Goal: Understand process/instructions

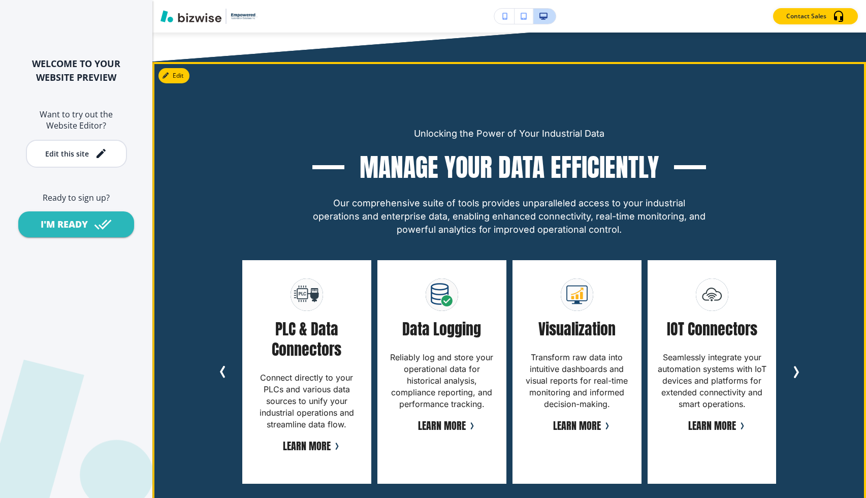
click at [493, 165] on h3 "Manage Your Data Efficiently" at bounding box center [509, 167] width 299 height 34
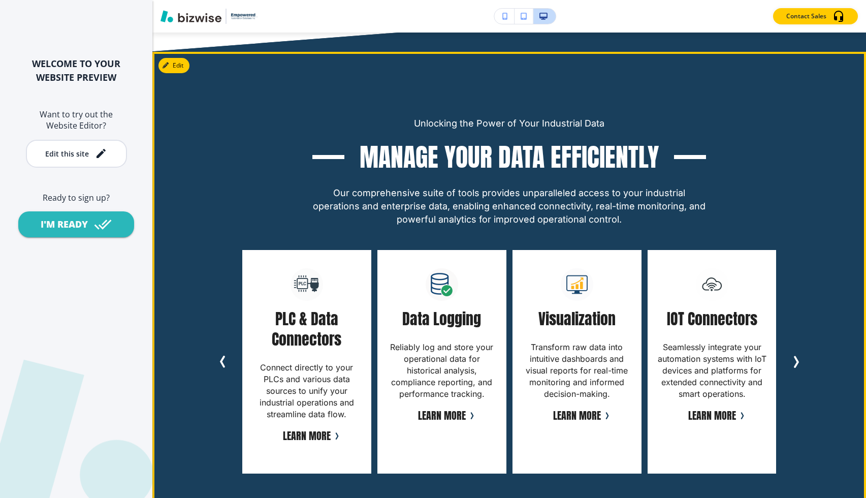
scroll to position [2958, 0]
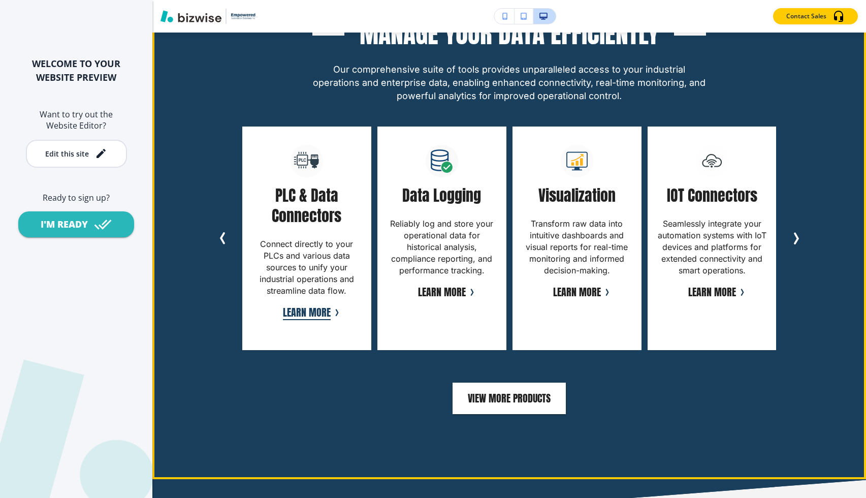
click at [302, 305] on button "Learn More" at bounding box center [307, 312] width 48 height 15
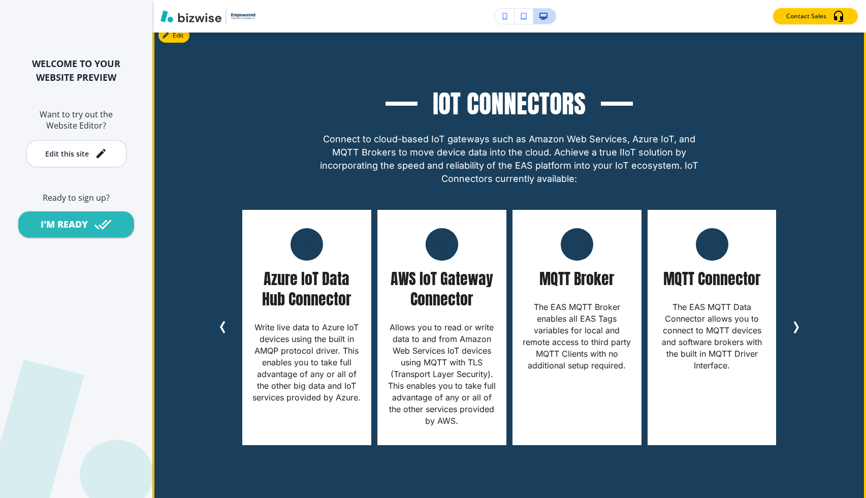
scroll to position [3228, 0]
click at [184, 43] on div "IoT Connectors Connect to cloud-based IoT gateways such as Amazon Web Services,…" at bounding box center [509, 265] width 714 height 488
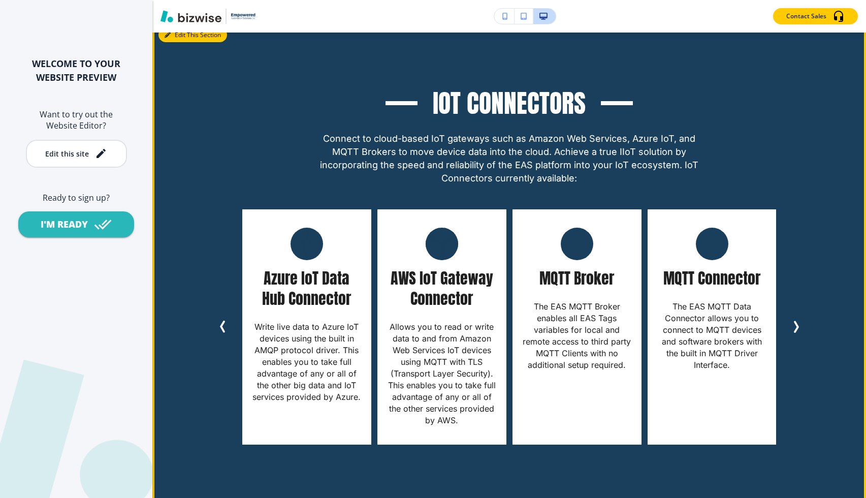
click at [178, 38] on button "Edit This Section" at bounding box center [193, 34] width 69 height 15
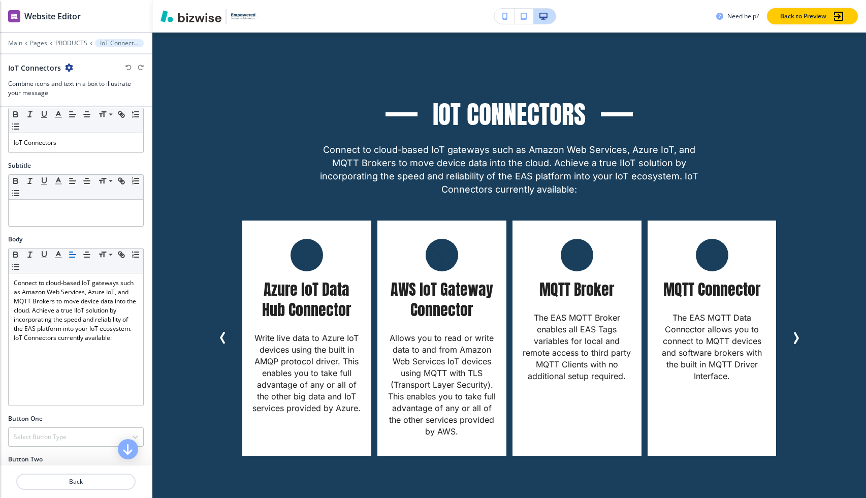
scroll to position [0, 0]
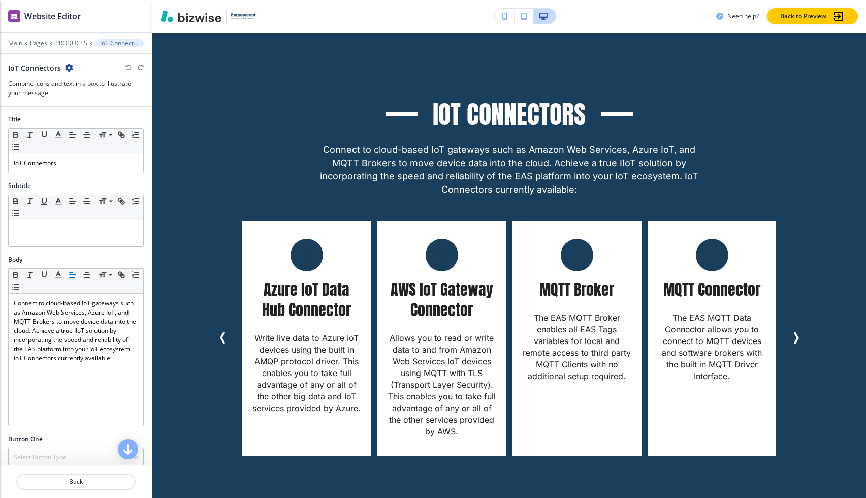
click at [112, 287] on div "Small Normal Large Huge" at bounding box center [76, 281] width 135 height 25
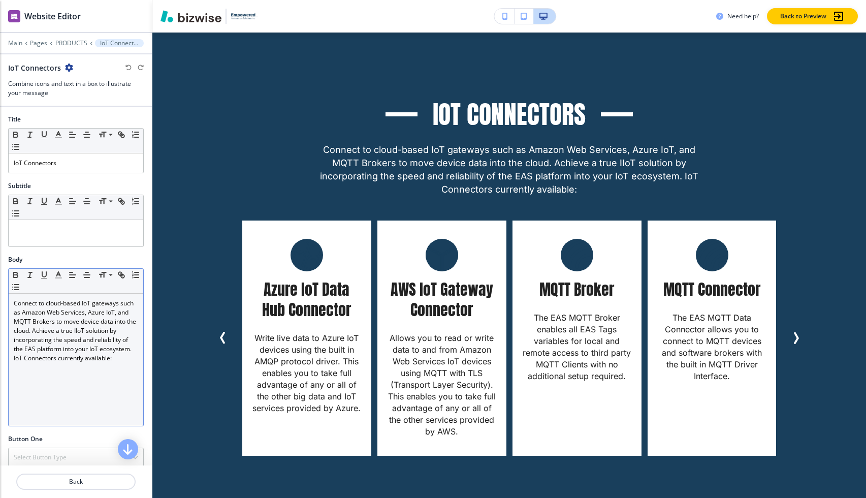
click at [0, 0] on html "WELCOME TO YOUR WEBSITE PREVIEW Want to try out the Website Editor? Edit this s…" at bounding box center [433, 0] width 866 height 0
